Goal: Navigation & Orientation: Find specific page/section

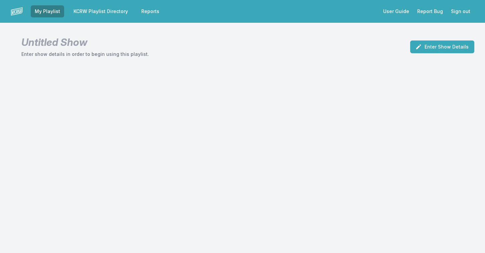
click at [80, 10] on link "KCRW Playlist Directory" at bounding box center [101, 11] width 63 height 12
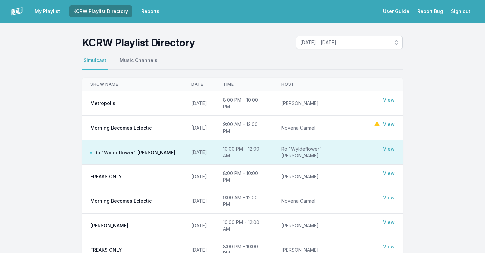
click at [390, 145] on link "View" at bounding box center [389, 148] width 12 height 7
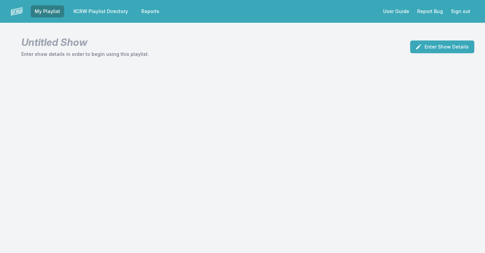
click at [89, 14] on link "KCRW Playlist Directory" at bounding box center [101, 11] width 63 height 12
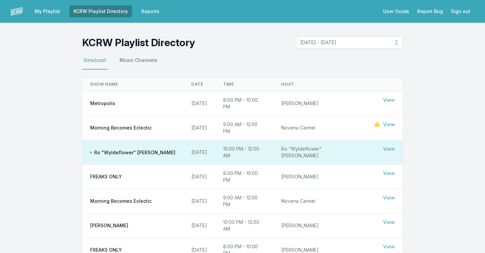
click at [389, 121] on link "View" at bounding box center [389, 124] width 12 height 7
